Goal: Check status: Check status

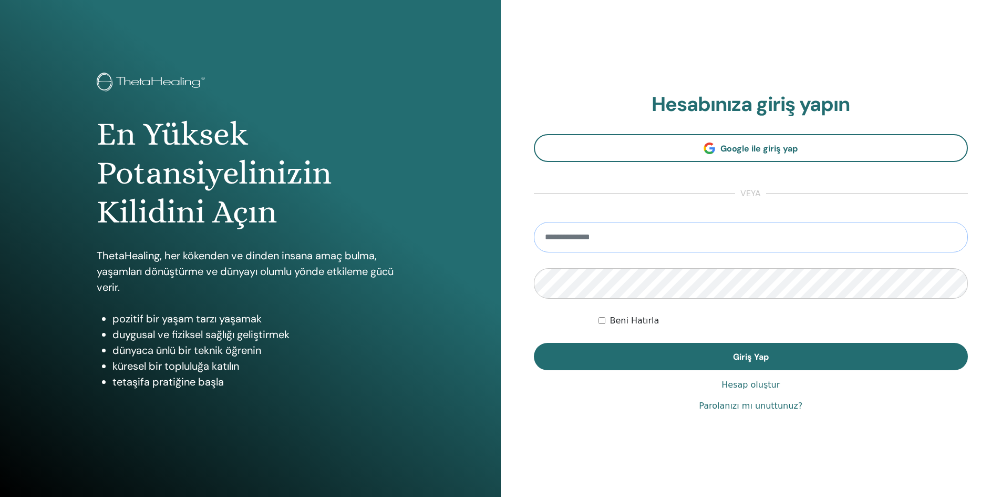
type input "**********"
click at [534, 343] on button "Giriş Yap" at bounding box center [751, 356] width 435 height 27
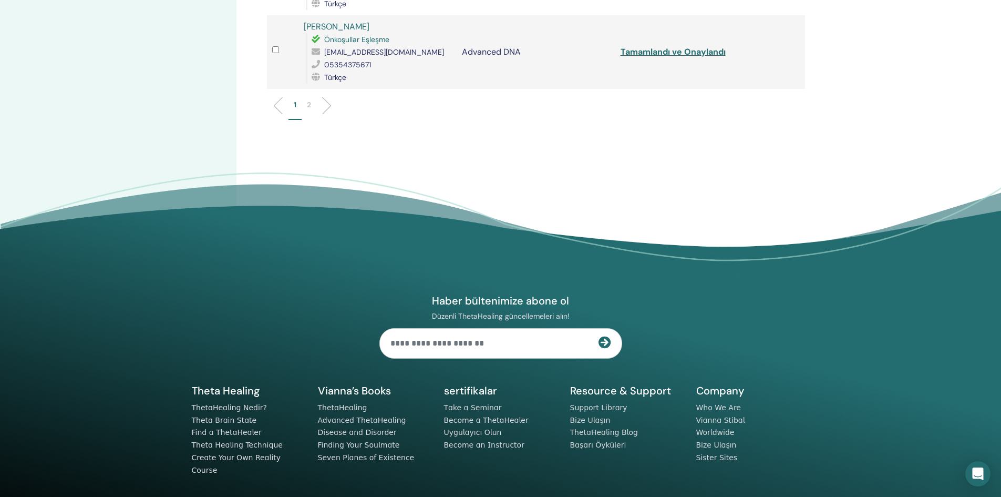
scroll to position [1577, 0]
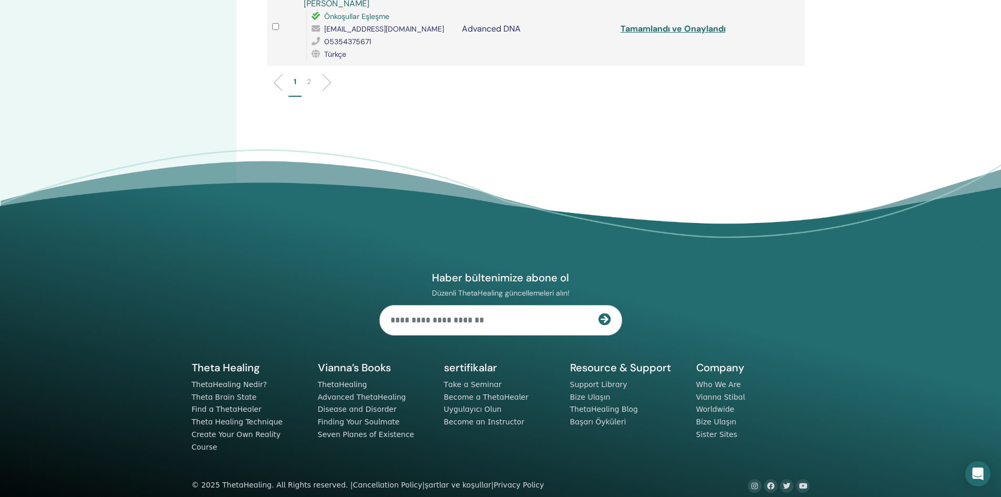
click at [306, 81] on li "2" at bounding box center [309, 86] width 15 height 20
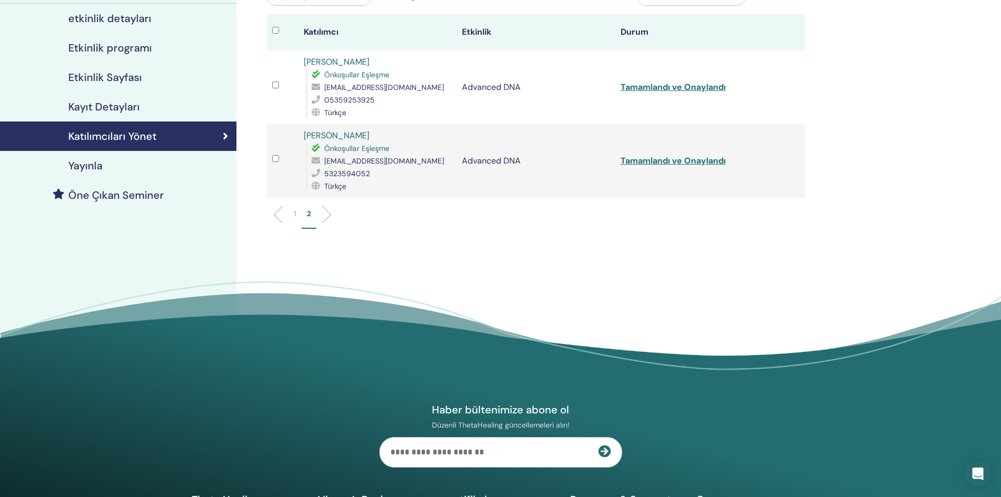
scroll to position [0, 0]
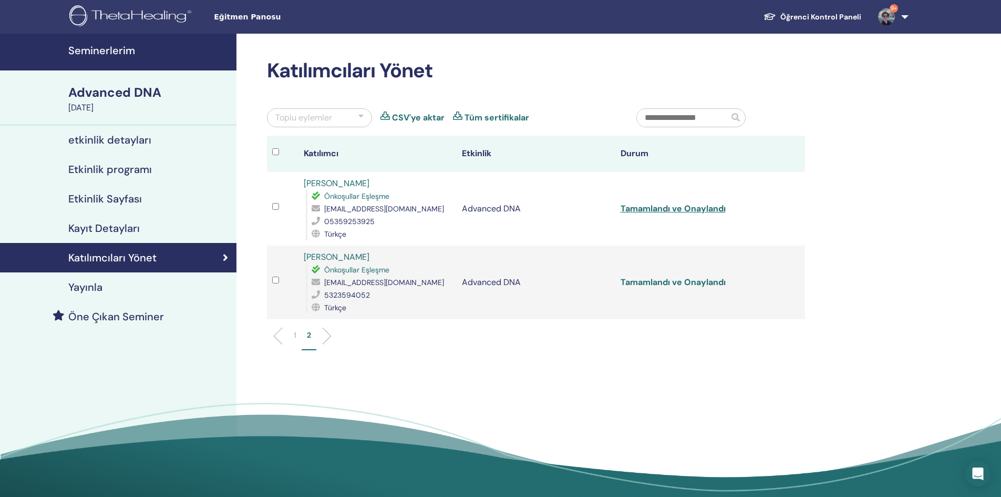
click at [679, 280] on link "Tamamlandı ve Onaylandı" at bounding box center [673, 281] width 105 height 11
click at [692, 284] on link "Tamamlandı ve Onaylandı" at bounding box center [673, 281] width 105 height 11
click at [676, 203] on link "Tamamlandı ve Onaylandı" at bounding box center [673, 208] width 105 height 11
click at [666, 210] on link "Tamamlandı ve Onaylandı" at bounding box center [673, 208] width 105 height 11
